Goal: Task Accomplishment & Management: Use online tool/utility

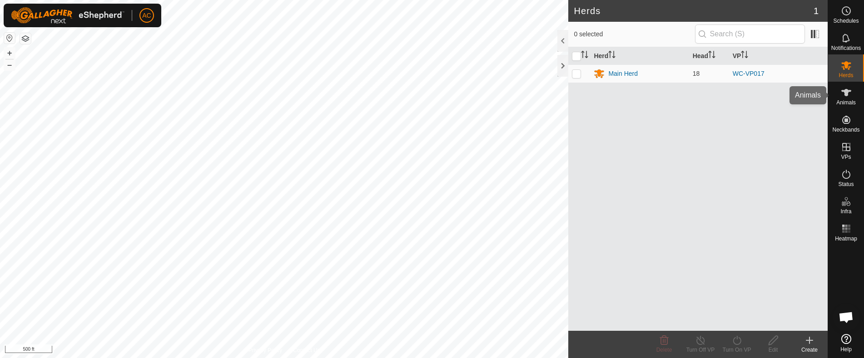
click at [845, 93] on icon at bounding box center [846, 92] width 10 height 7
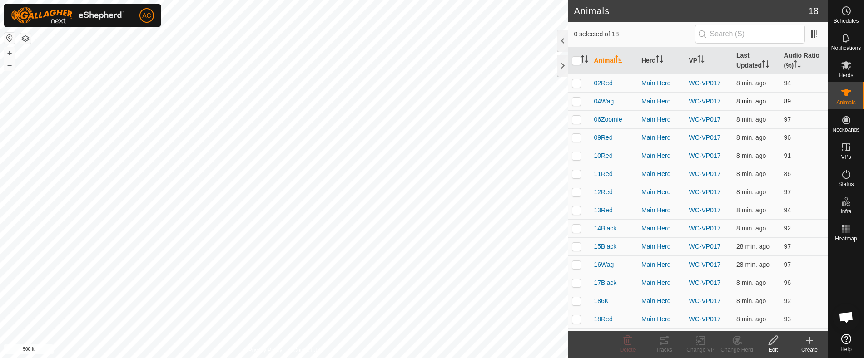
drag, startPoint x: 576, startPoint y: 84, endPoint x: 575, endPoint y: 92, distance: 7.8
click at [576, 86] on p-checkbox at bounding box center [576, 82] width 9 height 7
checkbox input "true"
drag, startPoint x: 575, startPoint y: 98, endPoint x: 576, endPoint y: 106, distance: 8.2
click at [575, 99] on p-checkbox at bounding box center [576, 101] width 9 height 7
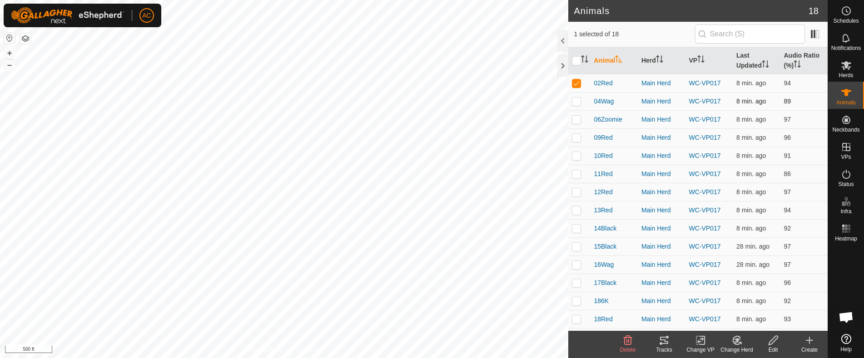
checkbox input "true"
click at [577, 119] on p-checkbox at bounding box center [576, 119] width 9 height 7
checkbox input "true"
click at [583, 217] on td at bounding box center [579, 210] width 22 height 18
checkbox input "true"
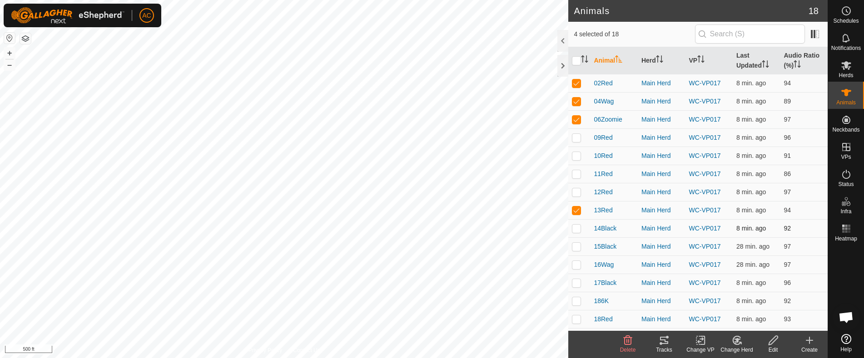
click at [574, 232] on td at bounding box center [579, 228] width 22 height 18
checkbox input "true"
drag, startPoint x: 576, startPoint y: 243, endPoint x: 569, endPoint y: 261, distance: 19.4
click at [577, 244] on p-checkbox at bounding box center [576, 246] width 9 height 7
checkbox input "true"
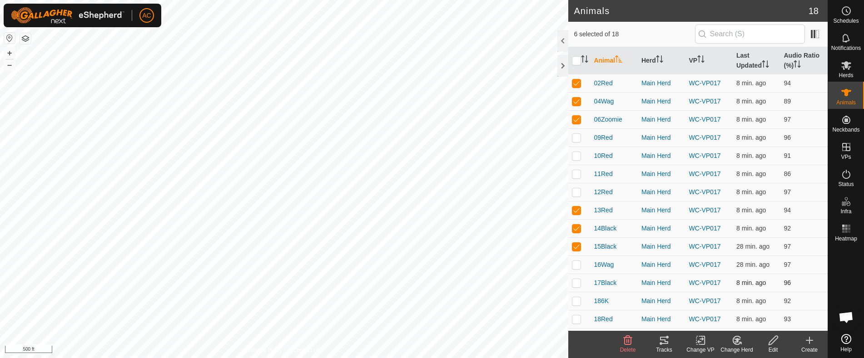
click at [574, 283] on p-checkbox at bounding box center [576, 282] width 9 height 7
checkbox input "true"
click at [579, 301] on p-checkbox at bounding box center [576, 300] width 9 height 7
checkbox input "true"
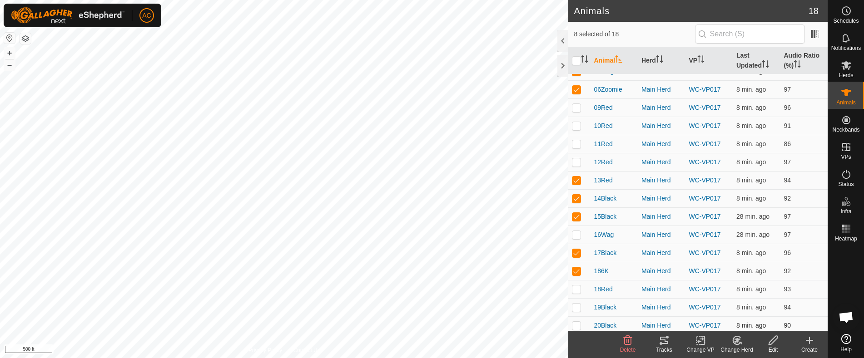
scroll to position [70, 0]
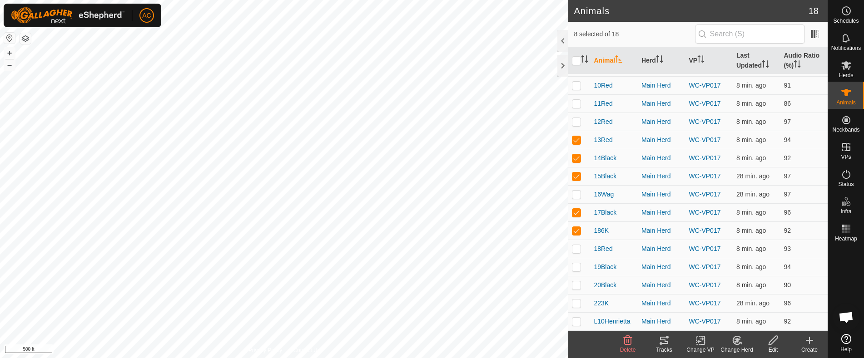
click at [580, 285] on p-checkbox at bounding box center [576, 284] width 9 height 7
checkbox input "true"
click at [666, 344] on icon at bounding box center [664, 340] width 8 height 7
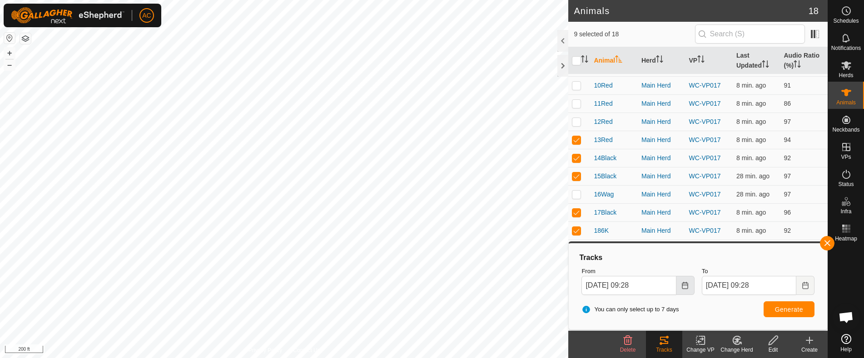
click at [684, 290] on button "Choose Date" at bounding box center [685, 285] width 18 height 19
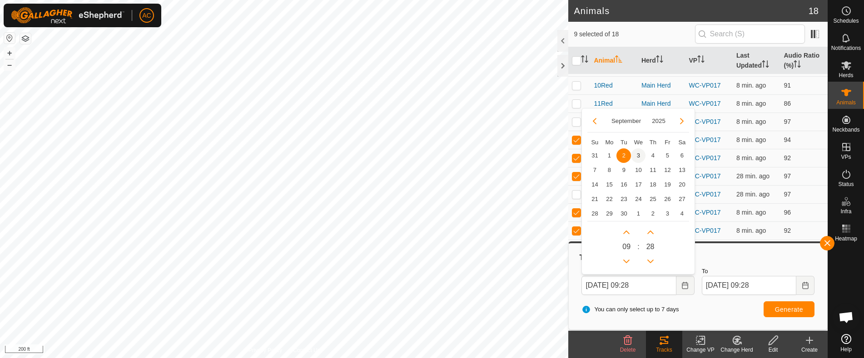
click at [637, 156] on span "3" at bounding box center [638, 155] width 15 height 15
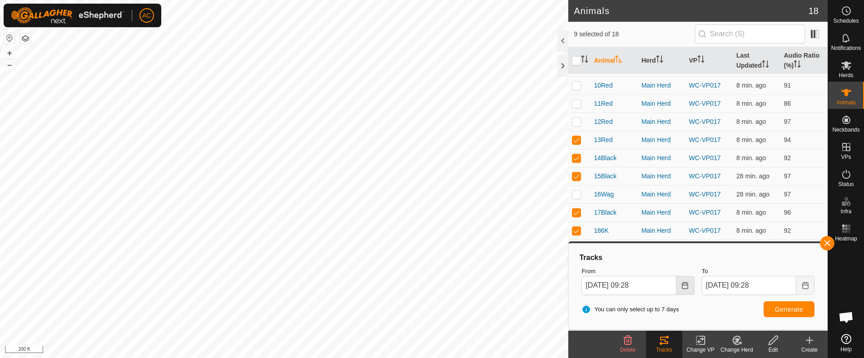
click at [684, 288] on icon "Choose Date" at bounding box center [684, 285] width 7 height 7
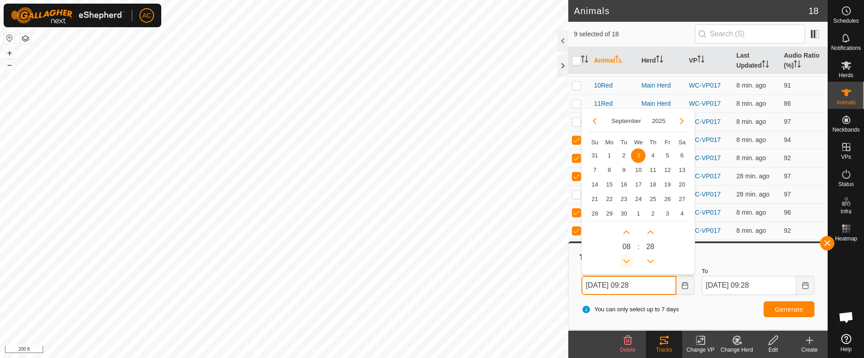
click at [625, 262] on button "Previous Hour" at bounding box center [626, 261] width 15 height 15
click at [626, 262] on span "Previous Hour" at bounding box center [626, 262] width 0 height 0
click at [625, 262] on button "Previous Hour" at bounding box center [626, 261] width 15 height 15
click at [624, 263] on button "Previous Hour" at bounding box center [626, 261] width 15 height 15
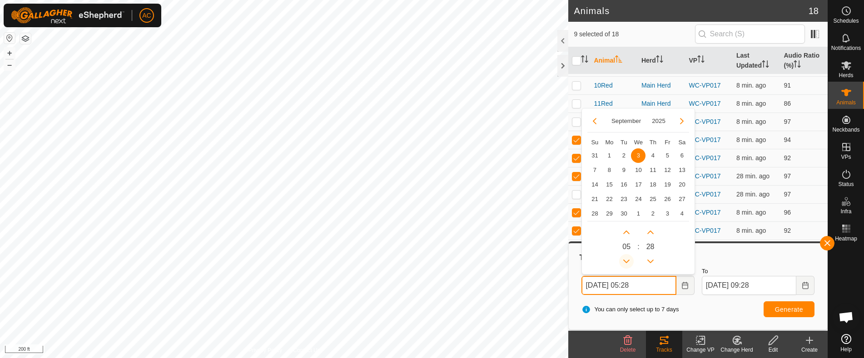
type input "Sep 03, 2025 04:28"
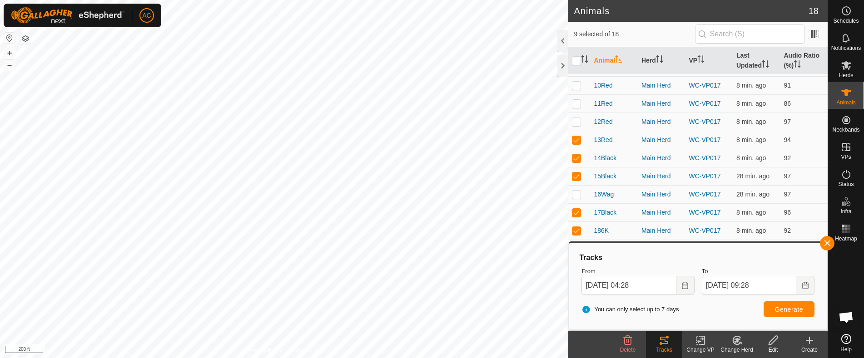
click at [716, 315] on div "You can only select up to 7 days Generate" at bounding box center [698, 310] width 240 height 22
click at [780, 309] on span "Generate" at bounding box center [789, 309] width 28 height 7
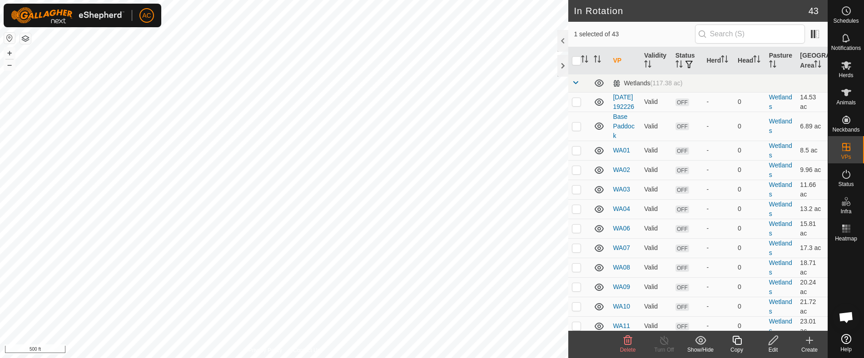
click at [737, 344] on icon at bounding box center [736, 340] width 11 height 11
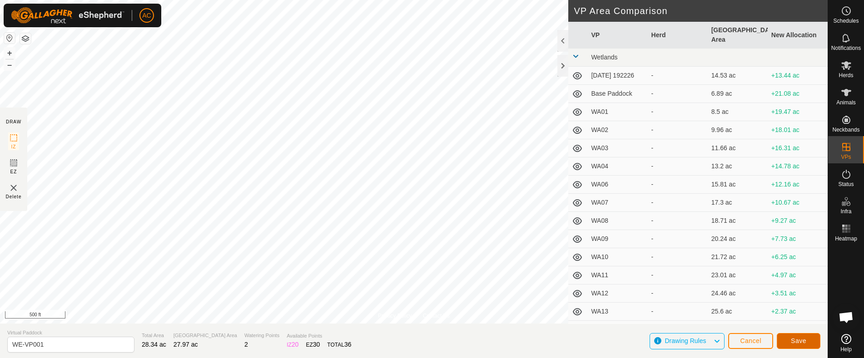
click at [803, 341] on span "Save" at bounding box center [797, 340] width 15 height 7
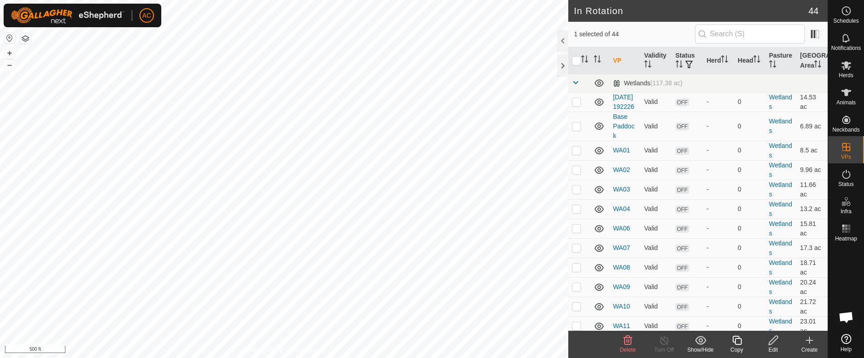
checkbox input "false"
checkbox input "true"
click at [735, 342] on icon at bounding box center [736, 340] width 9 height 9
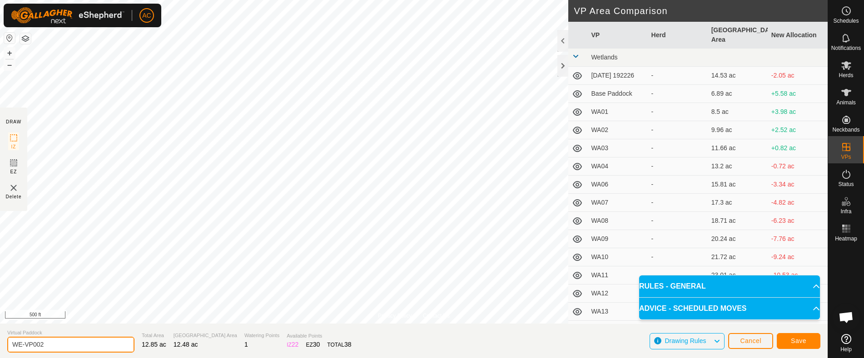
drag, startPoint x: 55, startPoint y: 347, endPoint x: 25, endPoint y: 342, distance: 29.9
click at [25, 342] on input "WE-VP002" at bounding box center [70, 345] width 127 height 16
type input "WE-Transition"
click at [798, 341] on span "Save" at bounding box center [797, 340] width 15 height 7
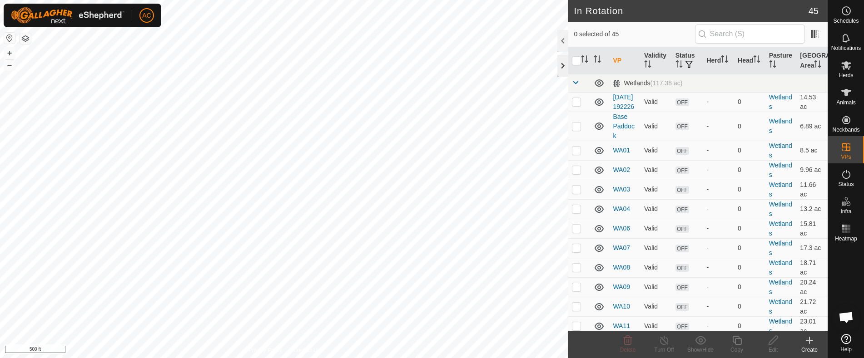
checkbox input "true"
checkbox input "false"
checkbox input "true"
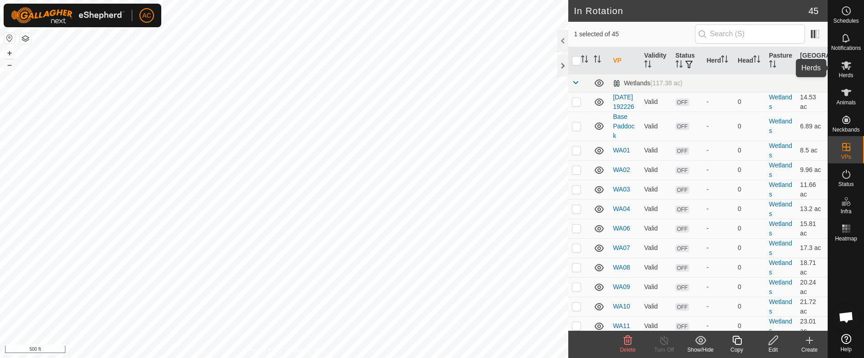
click at [846, 67] on icon at bounding box center [846, 65] width 10 height 9
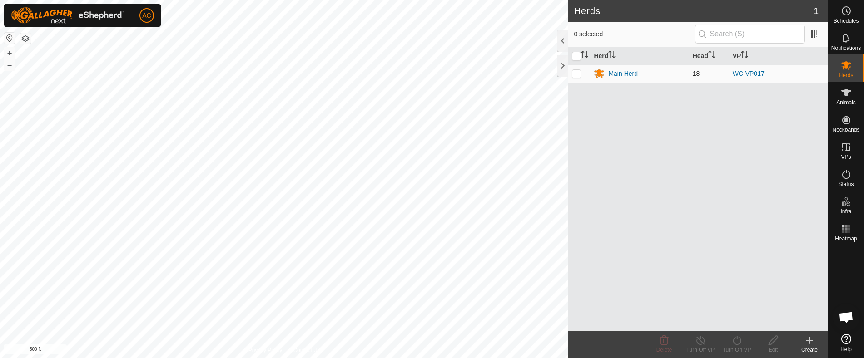
click at [575, 74] on p-checkbox at bounding box center [576, 73] width 9 height 7
checkbox input "true"
click at [737, 342] on icon at bounding box center [736, 340] width 11 height 11
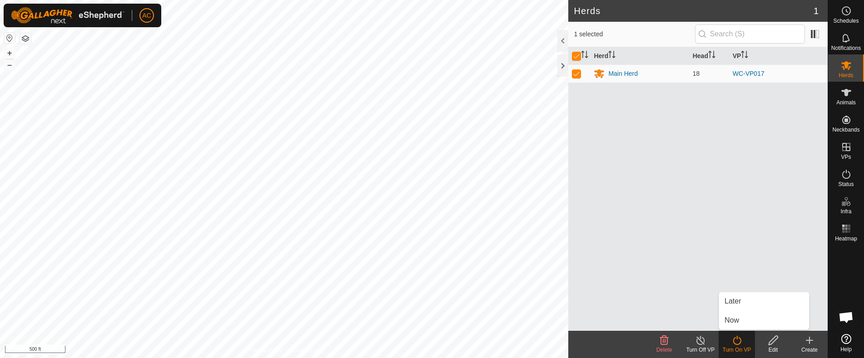
click at [702, 236] on div "Herd Head VP Main Herd 18 WC-VP017" at bounding box center [697, 189] width 259 height 284
click at [734, 343] on icon at bounding box center [736, 340] width 8 height 9
click at [736, 340] on icon at bounding box center [736, 340] width 11 height 11
click at [731, 344] on icon at bounding box center [736, 340] width 11 height 11
click at [740, 343] on icon at bounding box center [736, 340] width 8 height 9
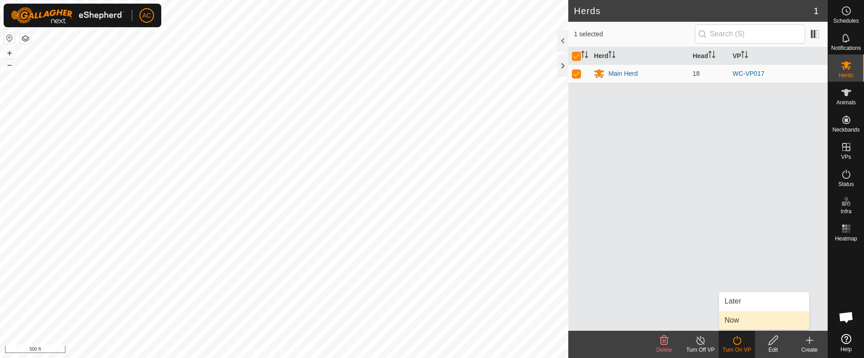
click at [733, 317] on link "Now" at bounding box center [764, 320] width 90 height 18
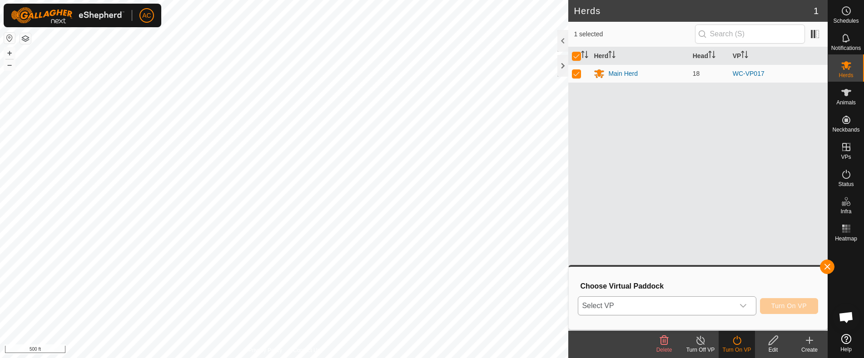
click at [648, 304] on span "Select VP" at bounding box center [655, 306] width 155 height 18
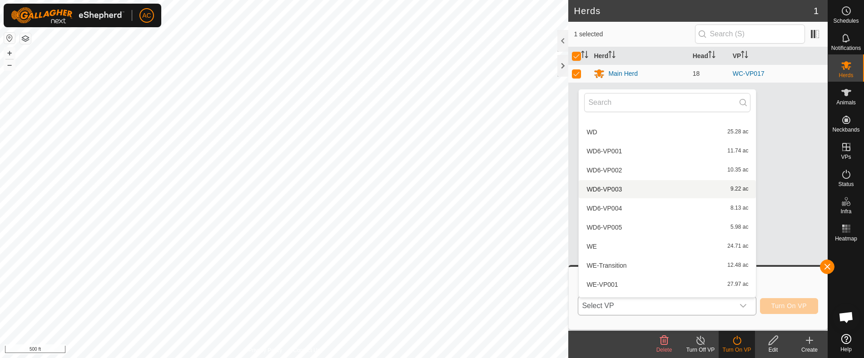
scroll to position [696, 0]
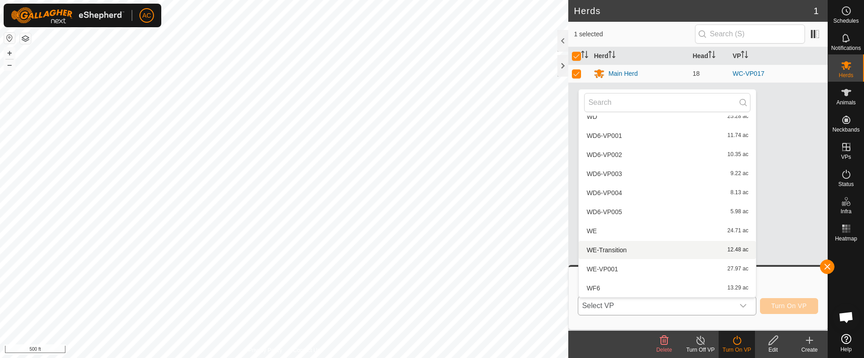
click at [612, 253] on li "WE-Transition 12.48 ac" at bounding box center [666, 250] width 177 height 18
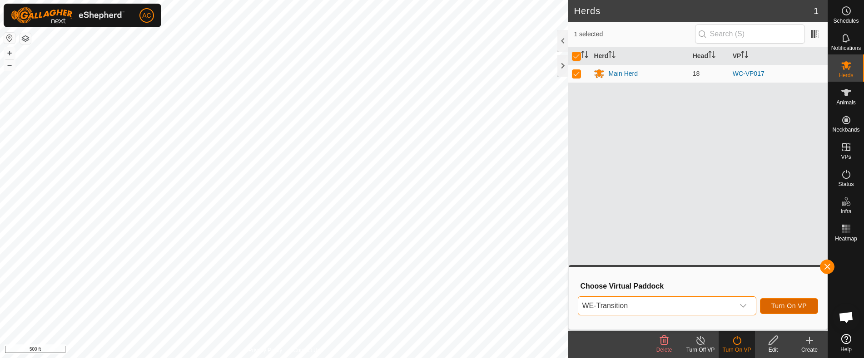
click at [782, 306] on span "Turn On VP" at bounding box center [788, 305] width 35 height 7
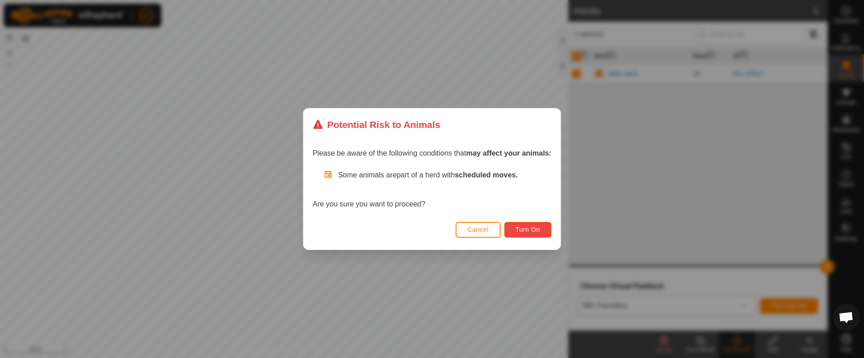
click at [523, 225] on button "Turn On" at bounding box center [527, 230] width 47 height 16
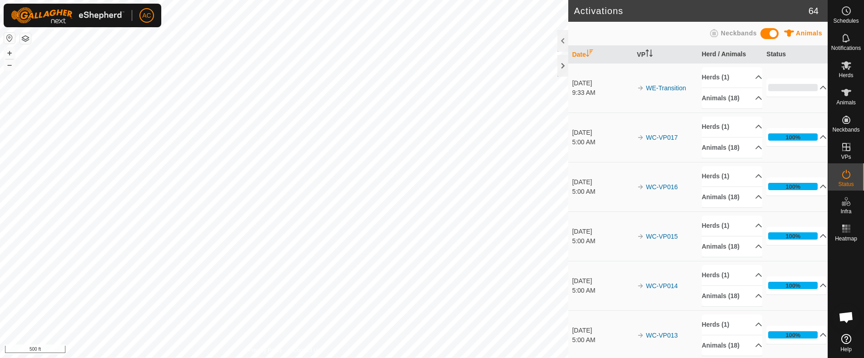
click at [642, 32] on div "Animals Neckbands" at bounding box center [697, 34] width 248 height 18
click at [847, 91] on icon at bounding box center [846, 92] width 10 height 7
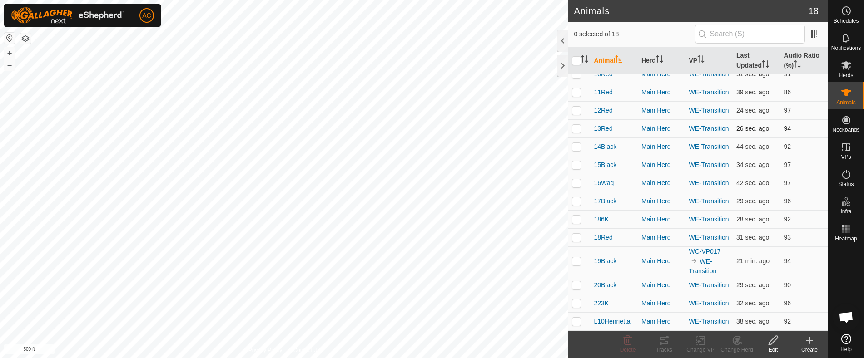
scroll to position [105, 0]
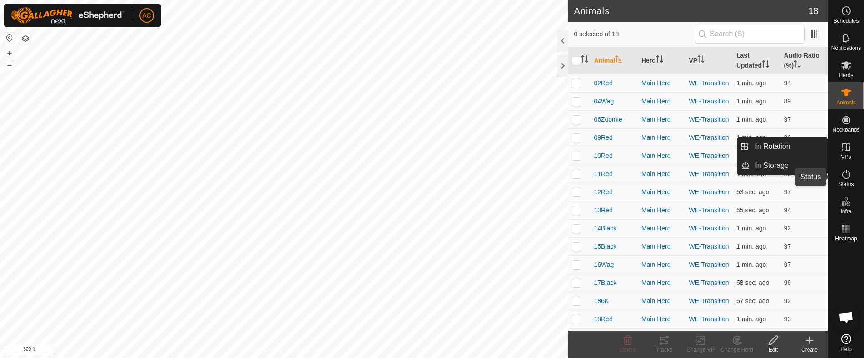
click at [844, 177] on icon at bounding box center [845, 174] width 11 height 11
